Goal: Information Seeking & Learning: Find specific fact

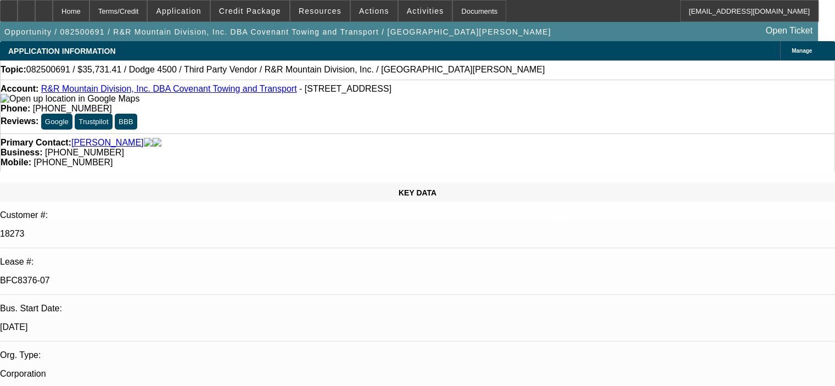
select select "0"
select select "6"
select select "0"
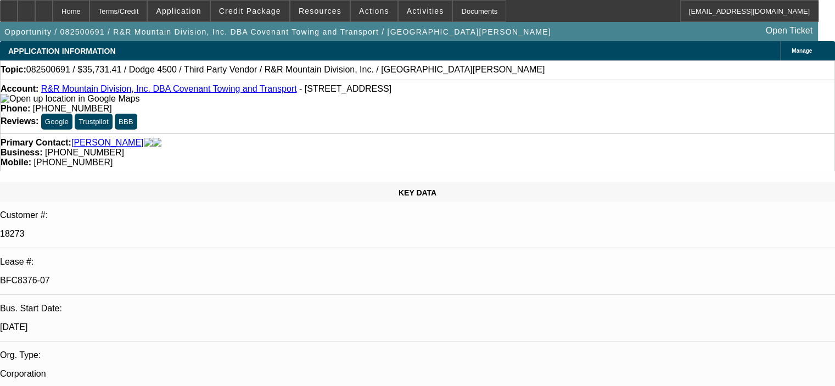
select select "0"
select select "6"
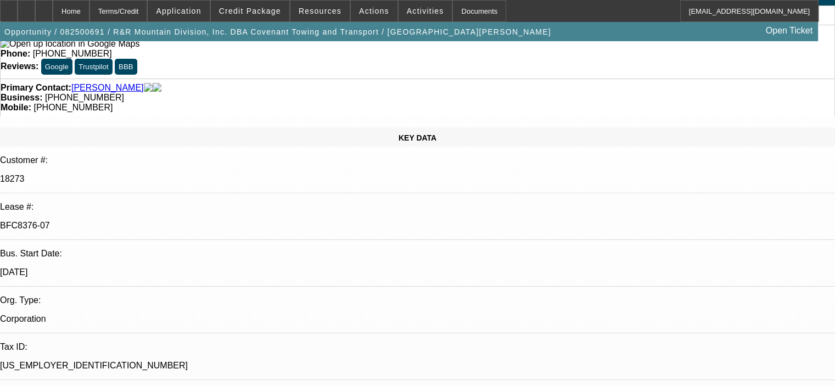
drag, startPoint x: 150, startPoint y: 144, endPoint x: 107, endPoint y: 145, distance: 43.4
click at [107, 221] on p "BFC8376-07" at bounding box center [417, 226] width 835 height 10
copy p "BFC8376-07"
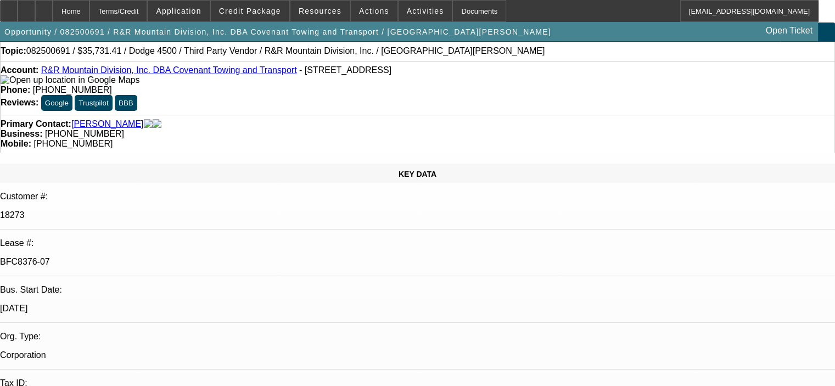
scroll to position [0, 0]
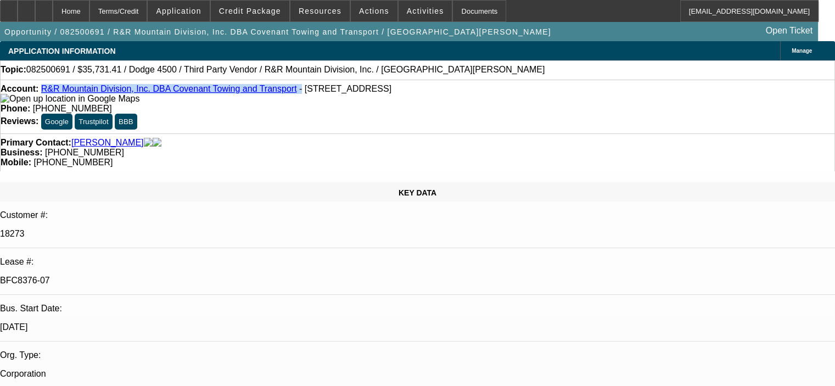
drag, startPoint x: 271, startPoint y: 94, endPoint x: 51, endPoint y: 88, distance: 220.3
click at [51, 88] on div "Account: R&R Mountain Division, Inc. DBA Covenant Towing and Transport - [STREE…" at bounding box center [418, 94] width 834 height 20
copy div "R&R Mountain Division, Inc. DBA Covenant Towing and Transport -"
drag, startPoint x: 320, startPoint y: 104, endPoint x: 321, endPoint y: 98, distance: 6.1
click at [320, 104] on div "Account: R&R Mountain Division, Inc. DBA Covenant Towing and Transport - [STREE…" at bounding box center [417, 107] width 835 height 54
